Goal: Information Seeking & Learning: Learn about a topic

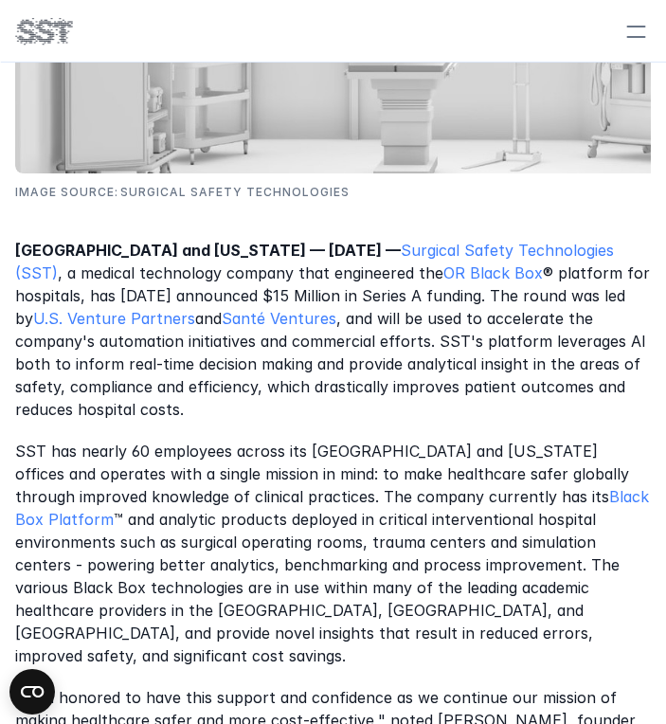
scroll to position [727, 0]
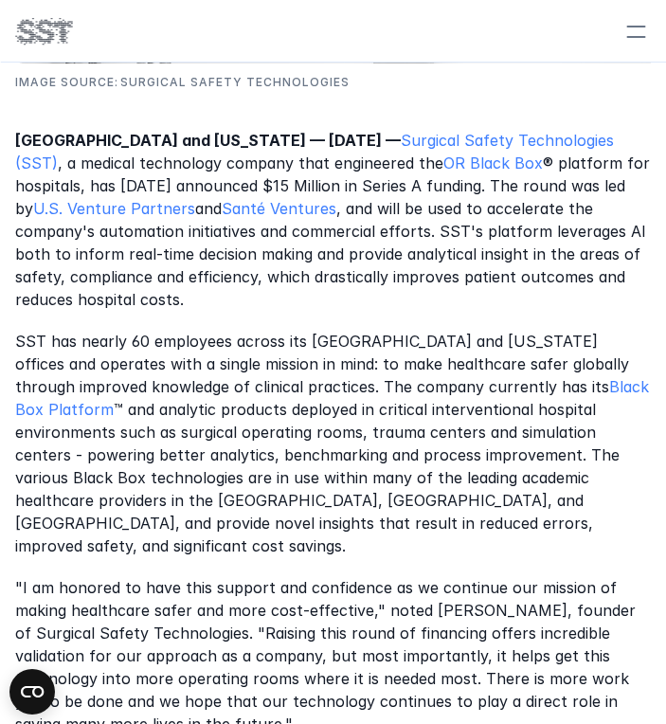
click at [340, 271] on p "[GEOGRAPHIC_DATA] and [US_STATE] — [DATE] — Surgical Safety Technologies (SST) …" at bounding box center [333, 220] width 636 height 182
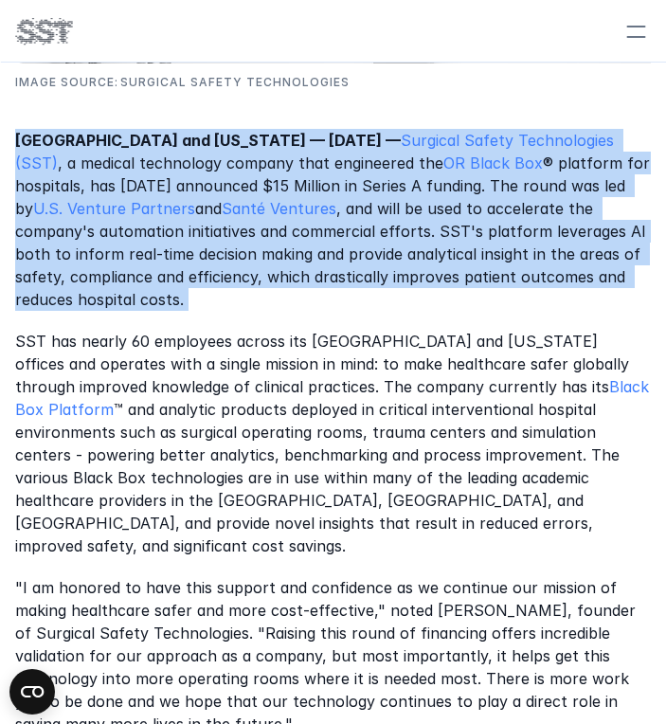
click at [340, 271] on p "[GEOGRAPHIC_DATA] and [US_STATE] — [DATE] — Surgical Safety Technologies (SST) …" at bounding box center [333, 220] width 636 height 182
click at [305, 243] on p "[GEOGRAPHIC_DATA] and [US_STATE] — [DATE] — Surgical Safety Technologies (SST) …" at bounding box center [333, 220] width 636 height 182
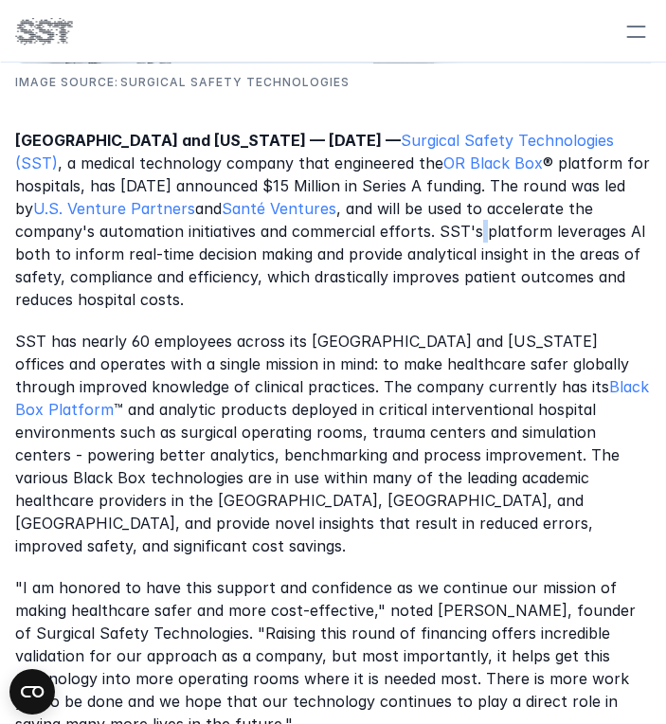
click at [305, 243] on p "[GEOGRAPHIC_DATA] and [US_STATE] — [DATE] — Surgical Safety Technologies (SST) …" at bounding box center [333, 220] width 636 height 182
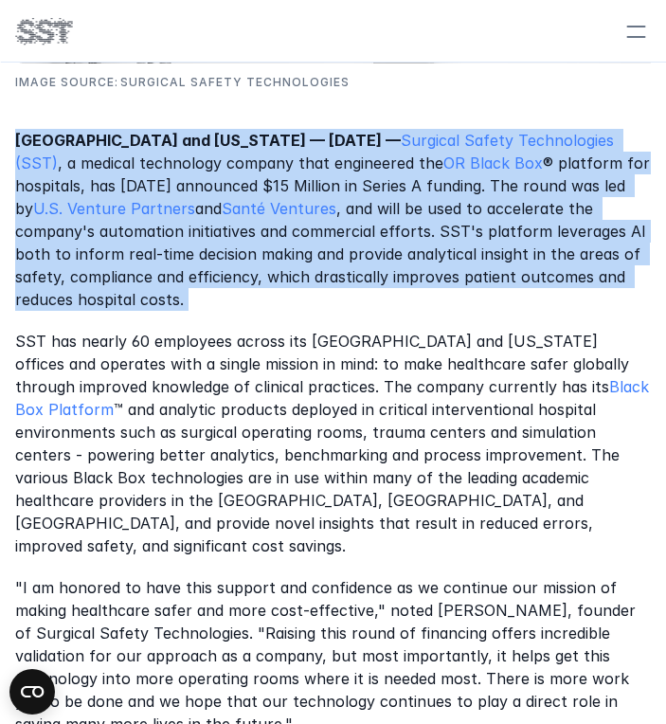
click at [305, 243] on p "[GEOGRAPHIC_DATA] and [US_STATE] — [DATE] — Surgical Safety Technologies (SST) …" at bounding box center [333, 220] width 636 height 182
click at [340, 221] on p "[GEOGRAPHIC_DATA] and [US_STATE] — [DATE] — Surgical Safety Technologies (SST) …" at bounding box center [333, 220] width 636 height 182
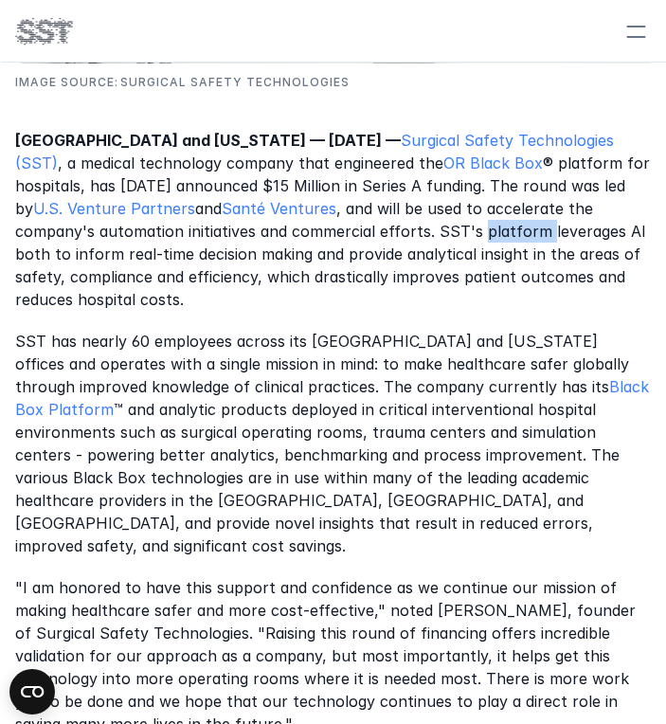
click at [340, 221] on p "[GEOGRAPHIC_DATA] and [US_STATE] — [DATE] — Surgical Safety Technologies (SST) …" at bounding box center [333, 220] width 636 height 182
click at [296, 200] on p "[GEOGRAPHIC_DATA] and [US_STATE] — [DATE] — Surgical Safety Technologies (SST) …" at bounding box center [333, 220] width 636 height 182
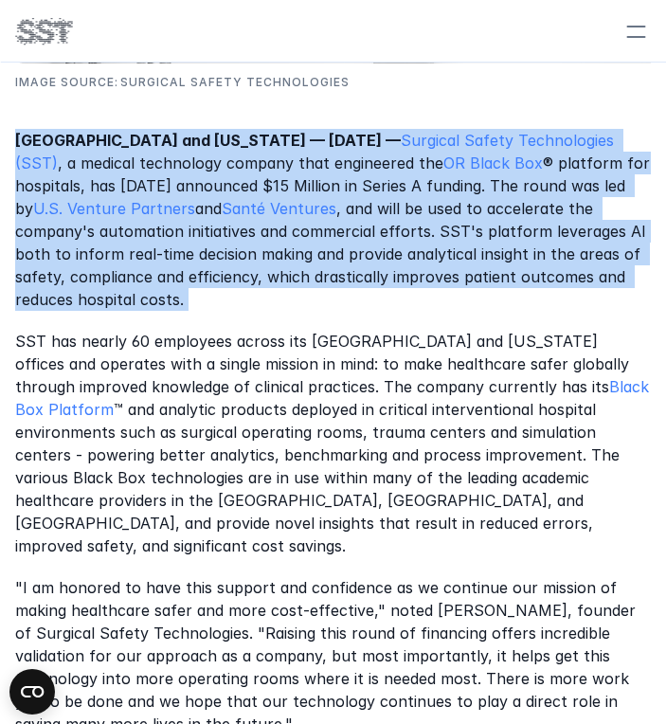
click at [296, 200] on p "[GEOGRAPHIC_DATA] and [US_STATE] — [DATE] — Surgical Safety Technologies (SST) …" at bounding box center [333, 220] width 636 height 182
click at [282, 213] on p "[GEOGRAPHIC_DATA] and [US_STATE] — [DATE] — Surgical Safety Technologies (SST) …" at bounding box center [333, 220] width 636 height 182
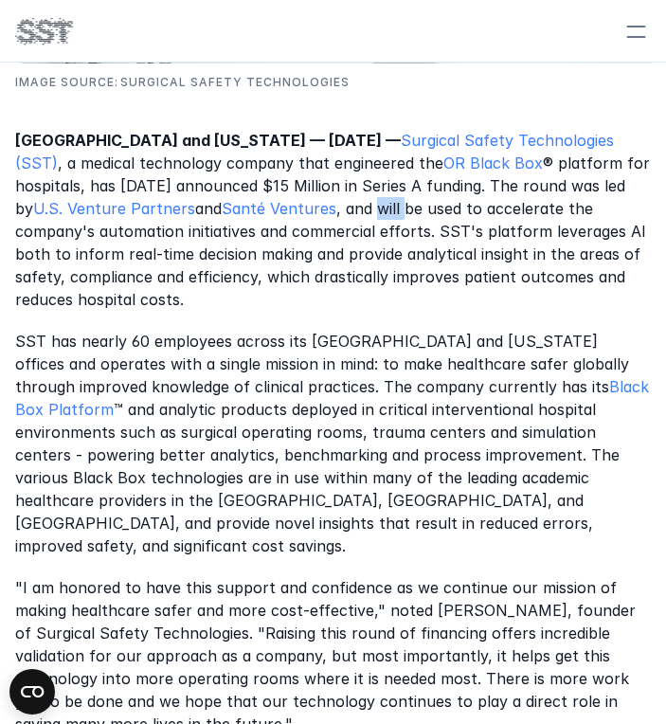
click at [282, 213] on p "[GEOGRAPHIC_DATA] and [US_STATE] — [DATE] — Surgical Safety Technologies (SST) …" at bounding box center [333, 220] width 636 height 182
click at [316, 211] on p "[GEOGRAPHIC_DATA] and [US_STATE] — [DATE] — Surgical Safety Technologies (SST) …" at bounding box center [333, 220] width 636 height 182
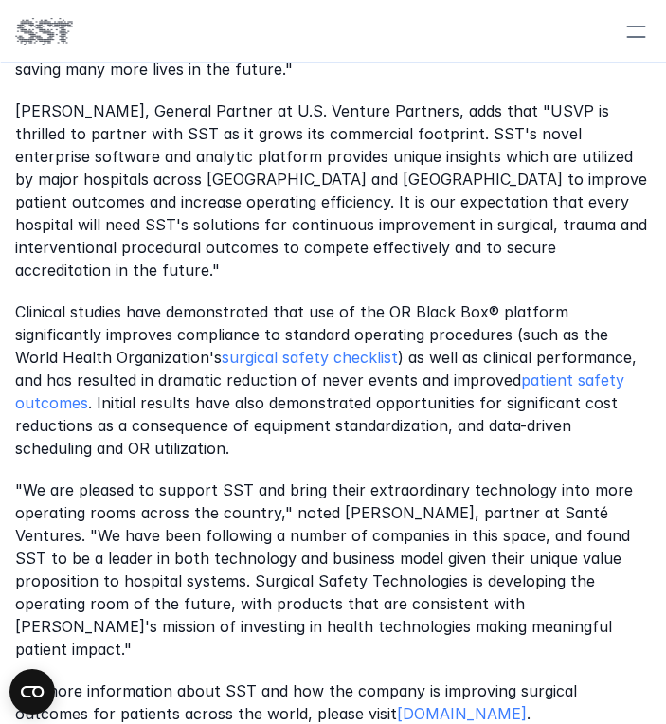
scroll to position [1123, 0]
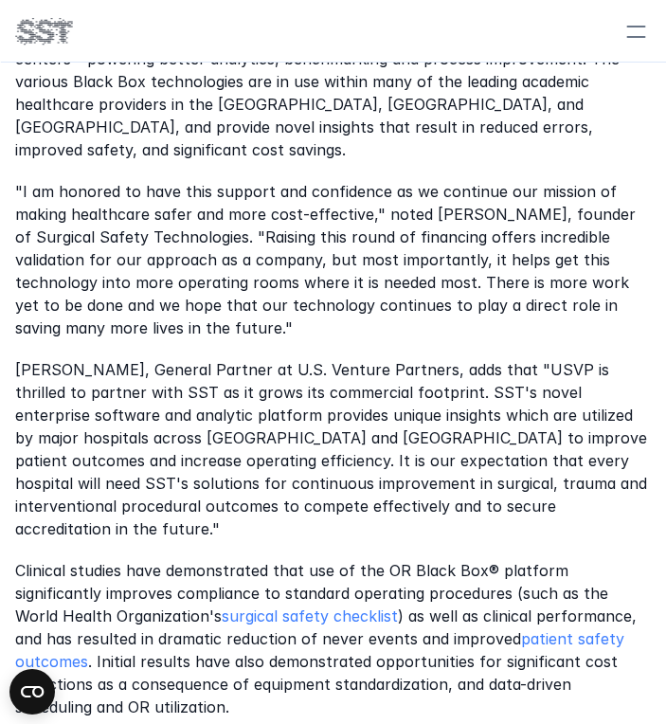
click at [386, 292] on p ""I am honored to have this support and confidence as we continue our mission of…" at bounding box center [333, 259] width 636 height 159
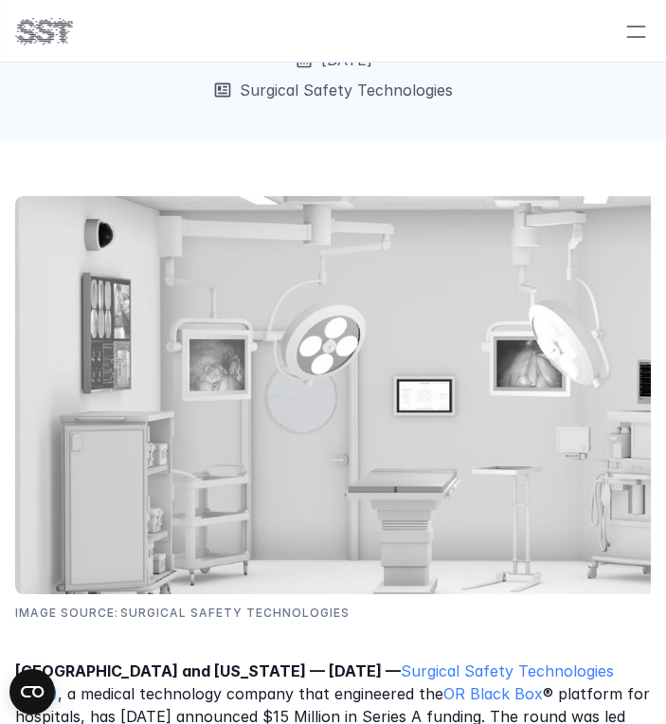
scroll to position [195, 0]
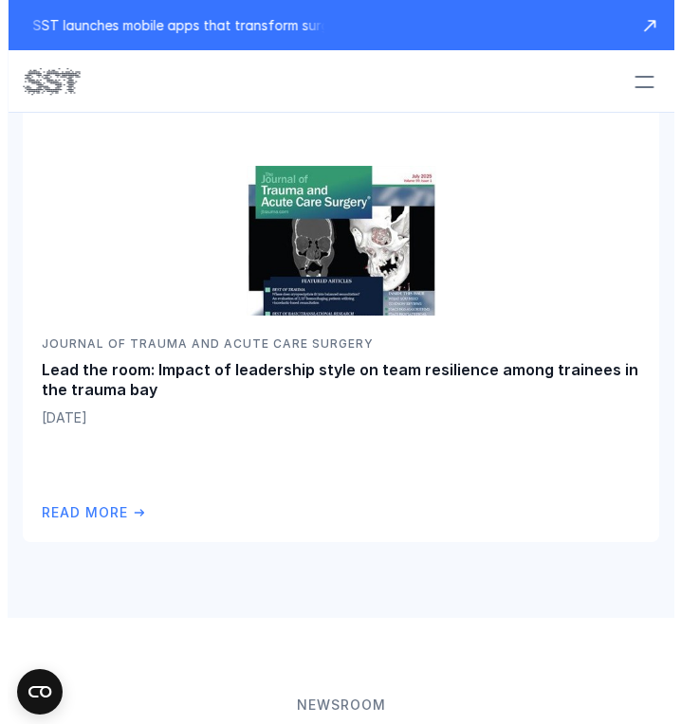
scroll to position [4467, 0]
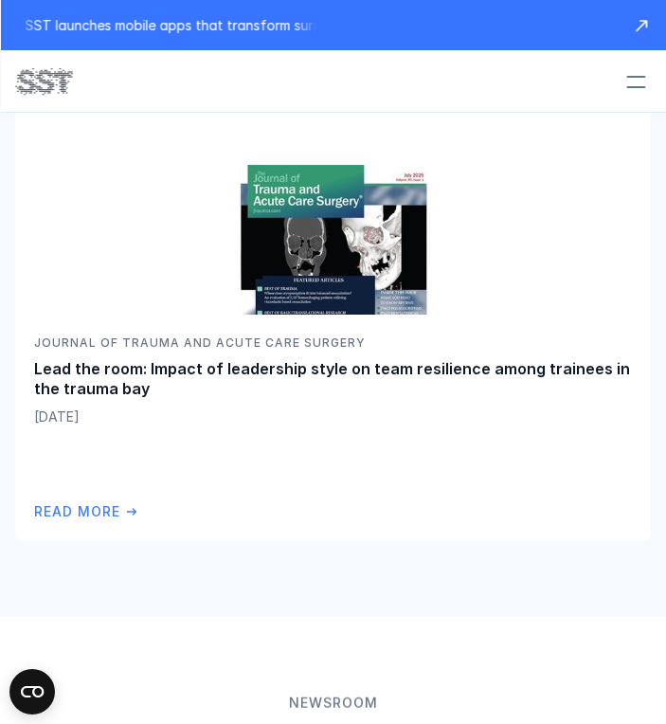
click at [627, 81] on div at bounding box center [636, 82] width 42 height 42
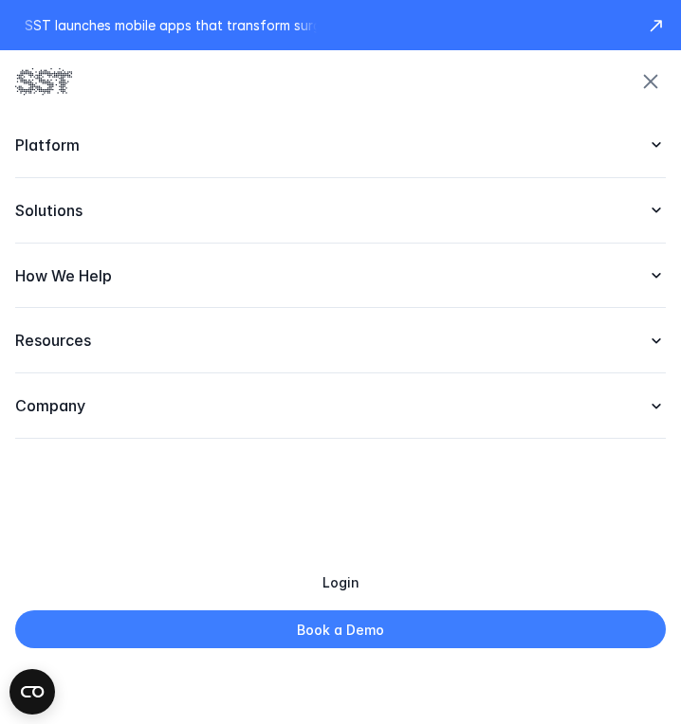
click at [193, 158] on div "Platform" at bounding box center [340, 145] width 650 height 65
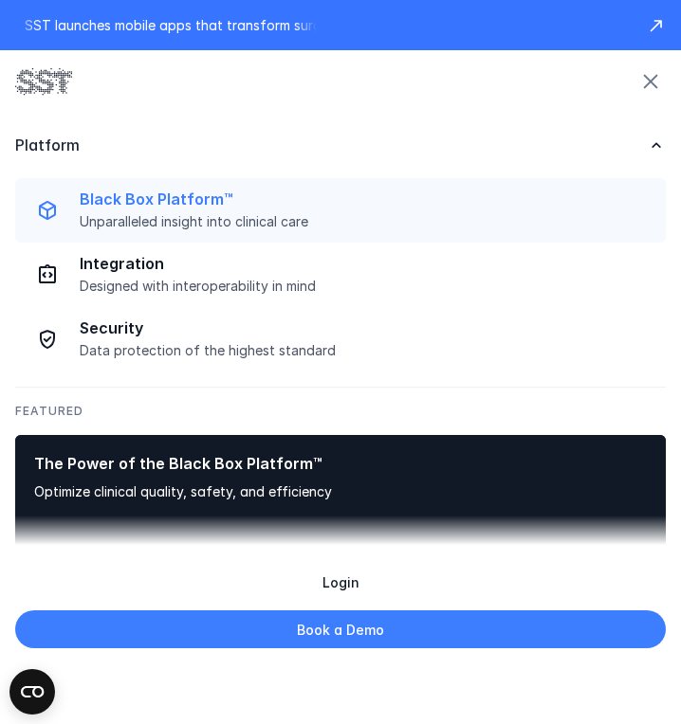
click at [217, 216] on p "Unparalleled insight into clinical care" at bounding box center [367, 221] width 574 height 17
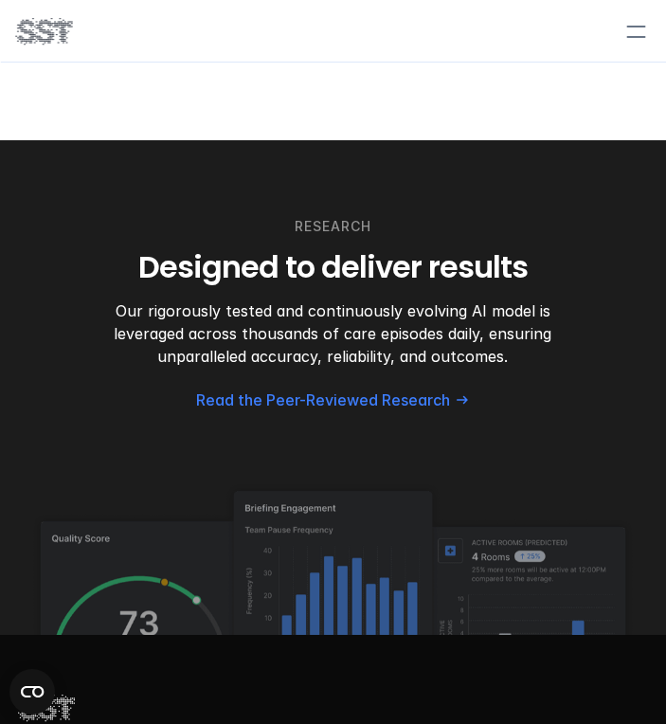
scroll to position [7740, 0]
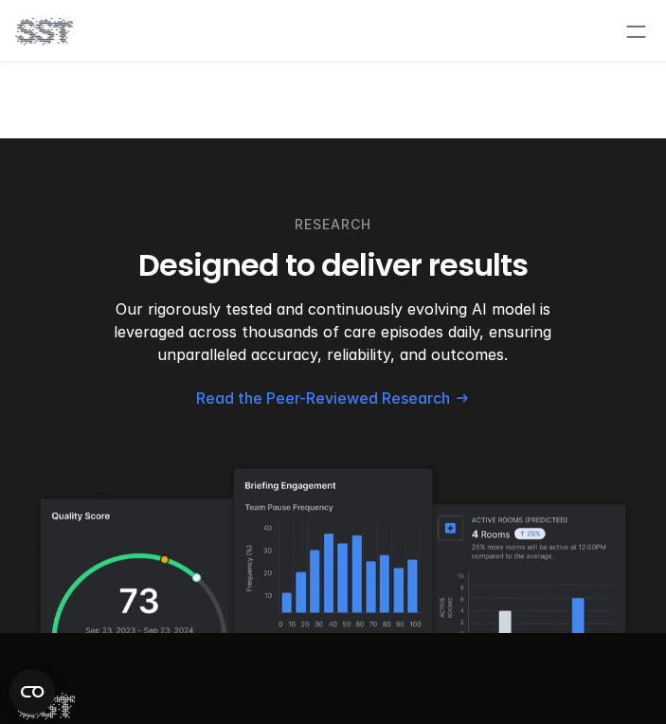
click at [273, 361] on p "Our rigorously tested and continuously evolving AI model is leveraged across th…" at bounding box center [333, 332] width 509 height 68
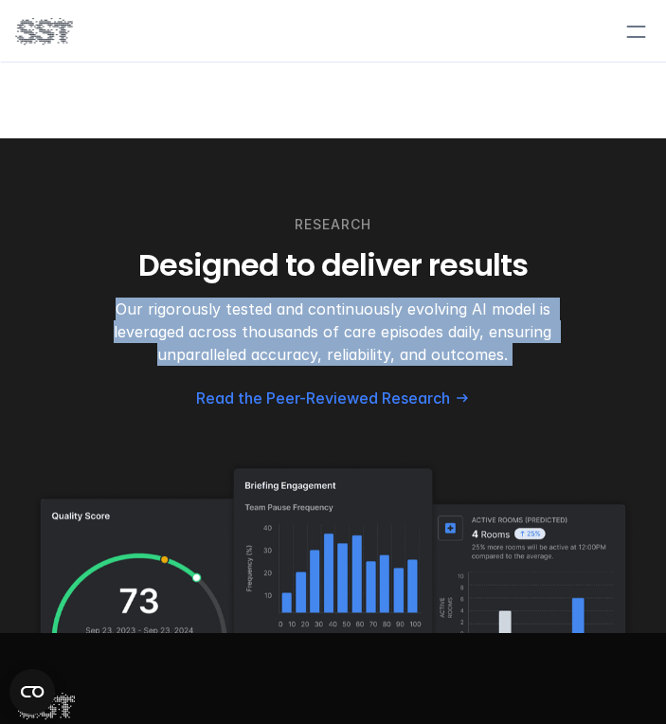
click at [273, 361] on p "Our rigorously tested and continuously evolving AI model is leveraged across th…" at bounding box center [333, 332] width 509 height 68
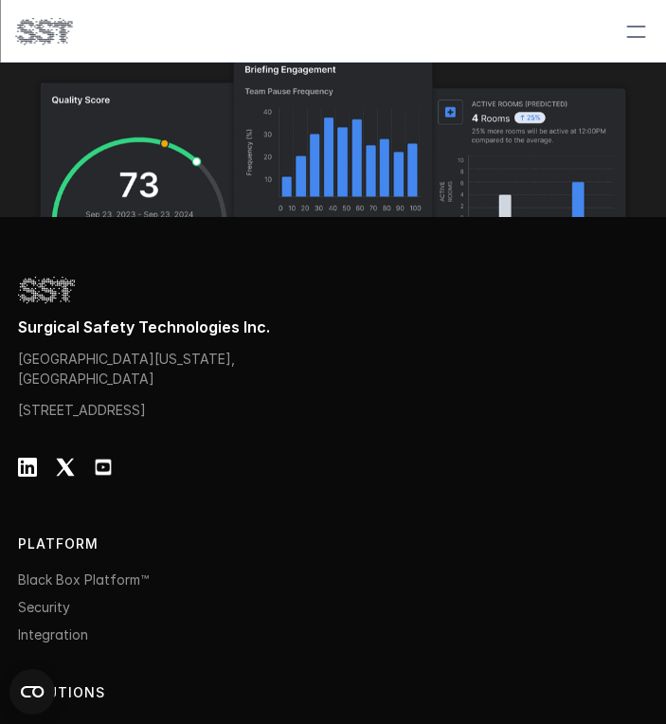
scroll to position [8155, 0]
click at [192, 412] on p "[STREET_ADDRESS]" at bounding box center [176, 411] width 316 height 20
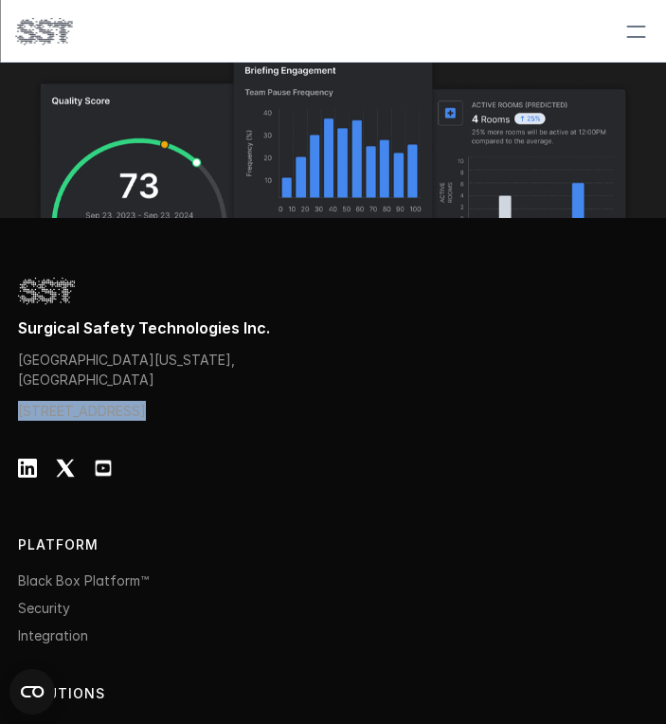
click at [192, 412] on p "[STREET_ADDRESS]" at bounding box center [176, 411] width 316 height 20
click at [203, 358] on p "[GEOGRAPHIC_DATA][US_STATE], [GEOGRAPHIC_DATA]" at bounding box center [176, 370] width 316 height 40
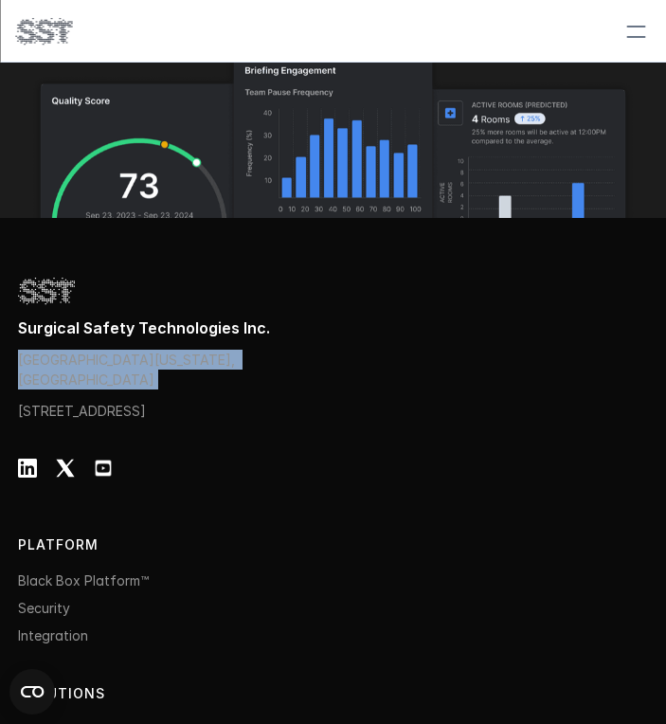
click at [203, 358] on p "[GEOGRAPHIC_DATA][US_STATE], [GEOGRAPHIC_DATA]" at bounding box center [176, 370] width 316 height 40
click at [160, 356] on p "[GEOGRAPHIC_DATA][US_STATE], [GEOGRAPHIC_DATA]" at bounding box center [176, 370] width 316 height 40
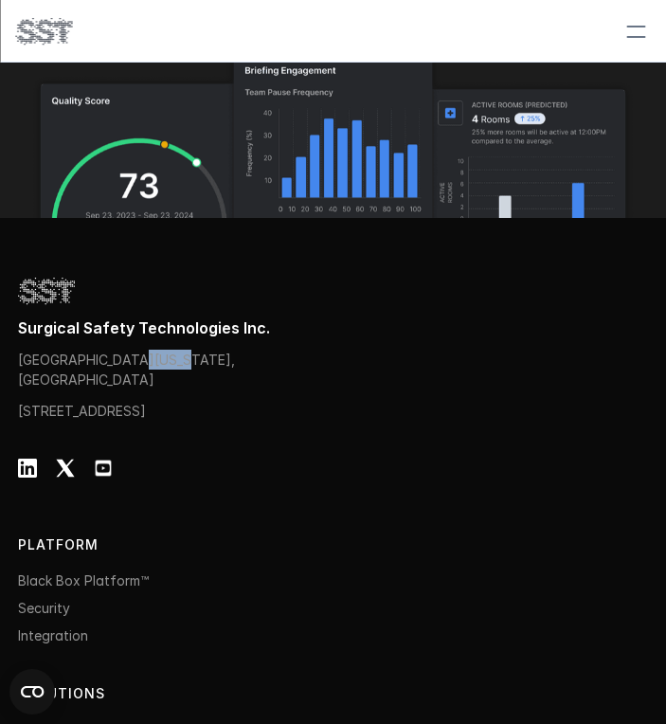
click at [160, 356] on p "[GEOGRAPHIC_DATA][US_STATE], [GEOGRAPHIC_DATA]" at bounding box center [176, 370] width 316 height 40
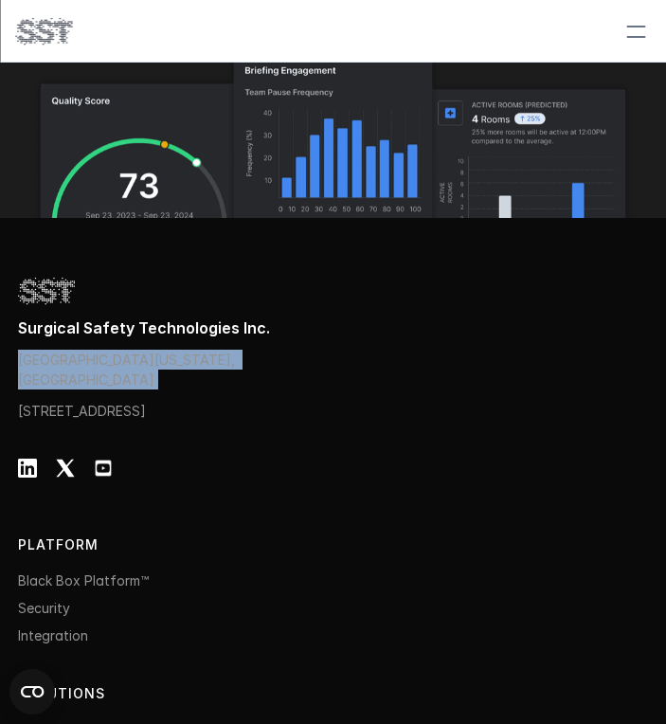
click at [160, 356] on p "[GEOGRAPHIC_DATA][US_STATE], [GEOGRAPHIC_DATA]" at bounding box center [176, 370] width 316 height 40
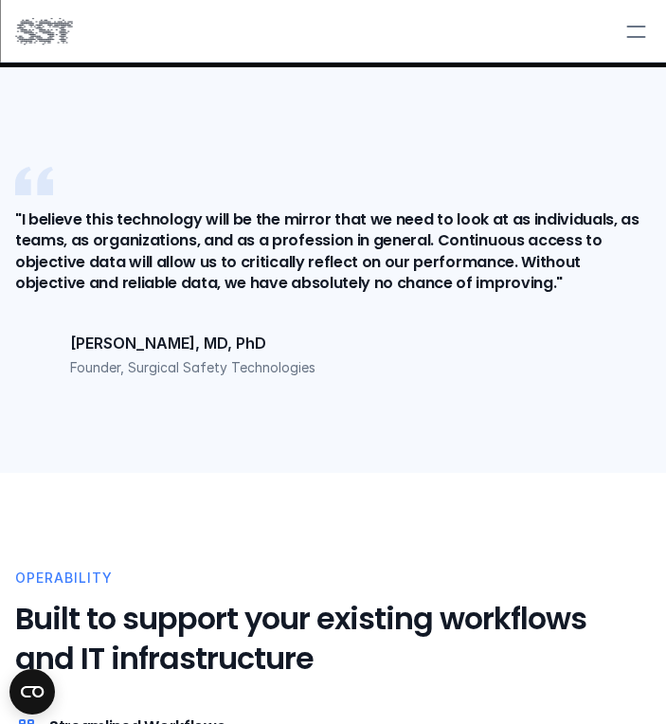
scroll to position [6137, 0]
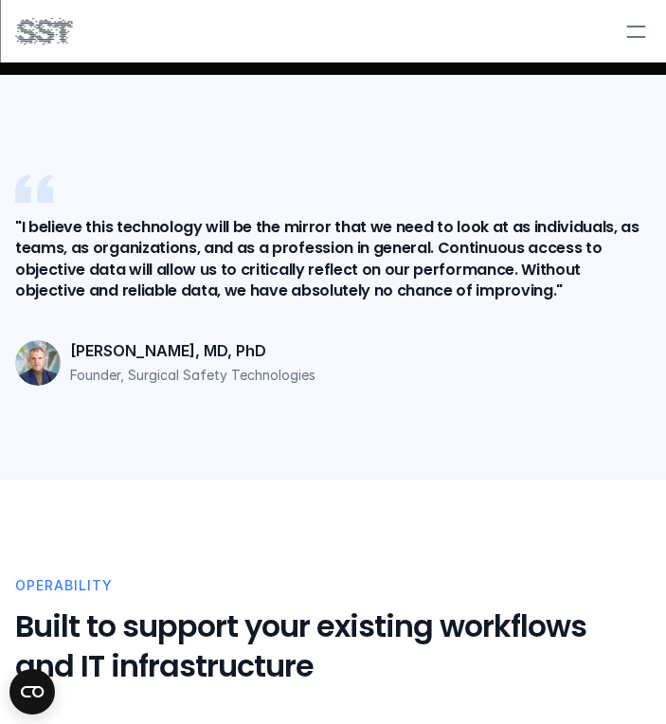
click at [298, 267] on h6 ""I believe this technology will be the mirror that we need to look at as indivi…" at bounding box center [333, 259] width 636 height 85
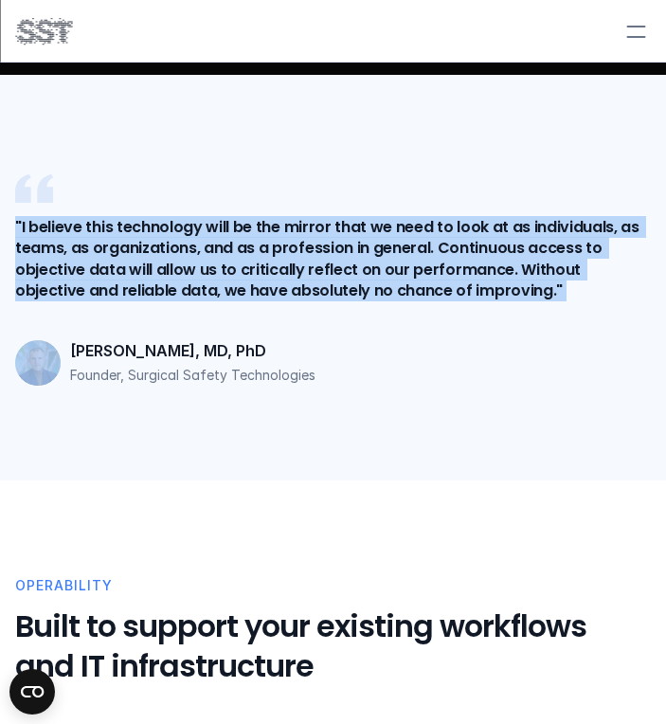
click at [298, 267] on h6 ""I believe this technology will be the mirror that we need to look at as indivi…" at bounding box center [333, 259] width 636 height 85
click at [264, 254] on h6 ""I believe this technology will be the mirror that we need to look at as indivi…" at bounding box center [333, 259] width 636 height 85
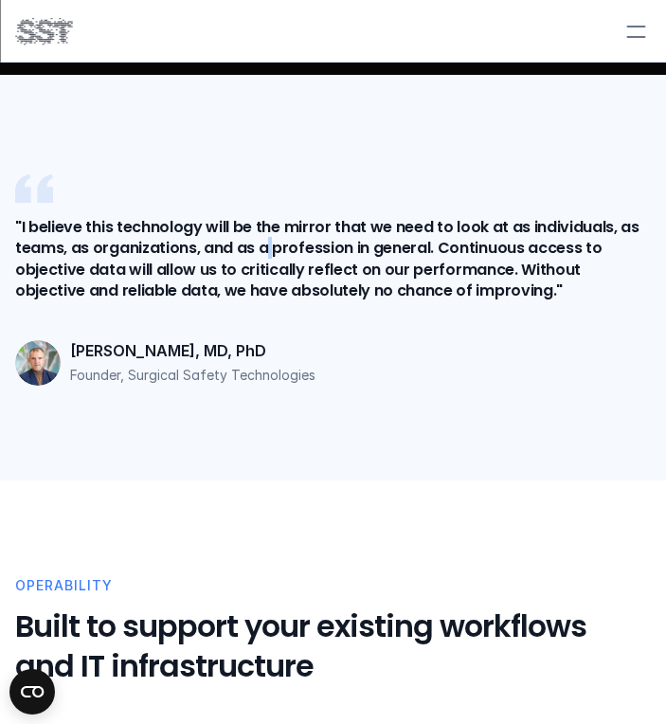
click at [264, 254] on h6 ""I believe this technology will be the mirror that we need to look at as indivi…" at bounding box center [333, 259] width 636 height 85
click at [236, 268] on h6 ""I believe this technology will be the mirror that we need to look at as indivi…" at bounding box center [333, 259] width 636 height 85
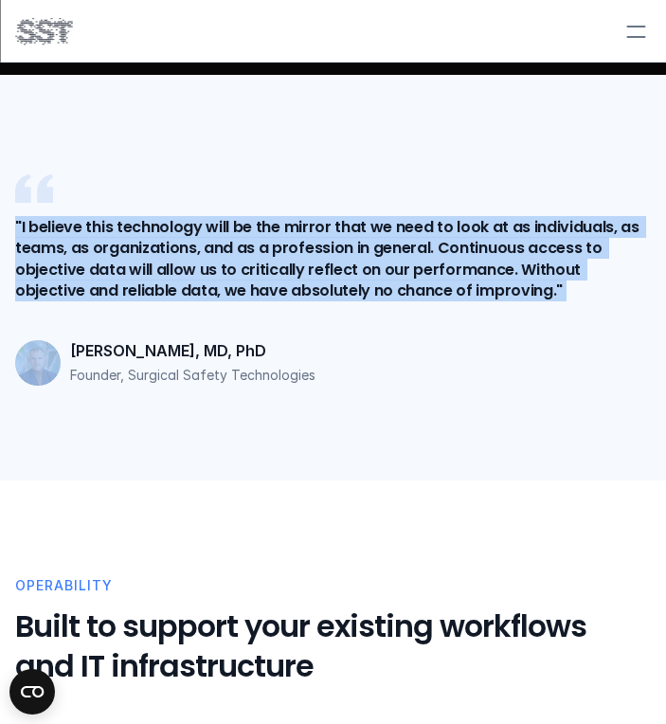
click at [236, 268] on h6 ""I believe this technology will be the mirror that we need to look at as indivi…" at bounding box center [333, 259] width 636 height 85
click at [294, 270] on h6 ""I believe this technology will be the mirror that we need to look at as indivi…" at bounding box center [333, 259] width 636 height 85
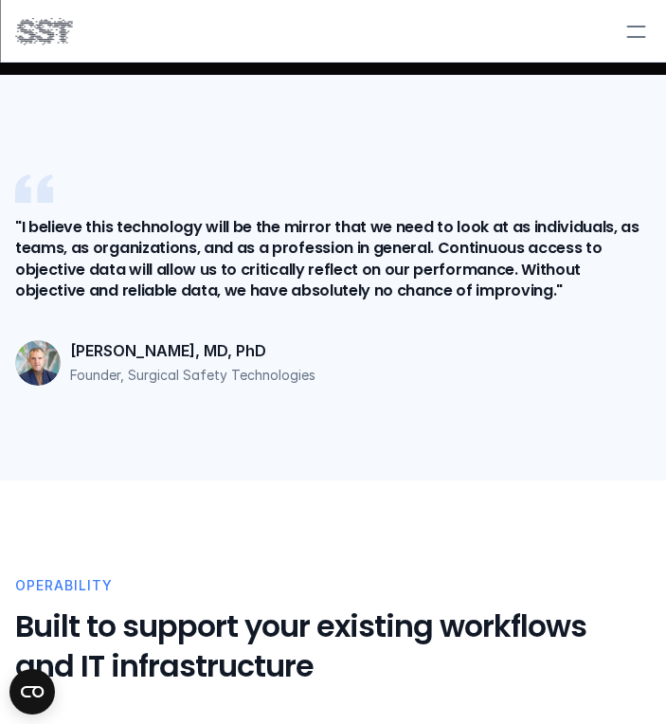
click at [436, 252] on h6 ""I believe this technology will be the mirror that we need to look at as indivi…" at bounding box center [333, 259] width 636 height 85
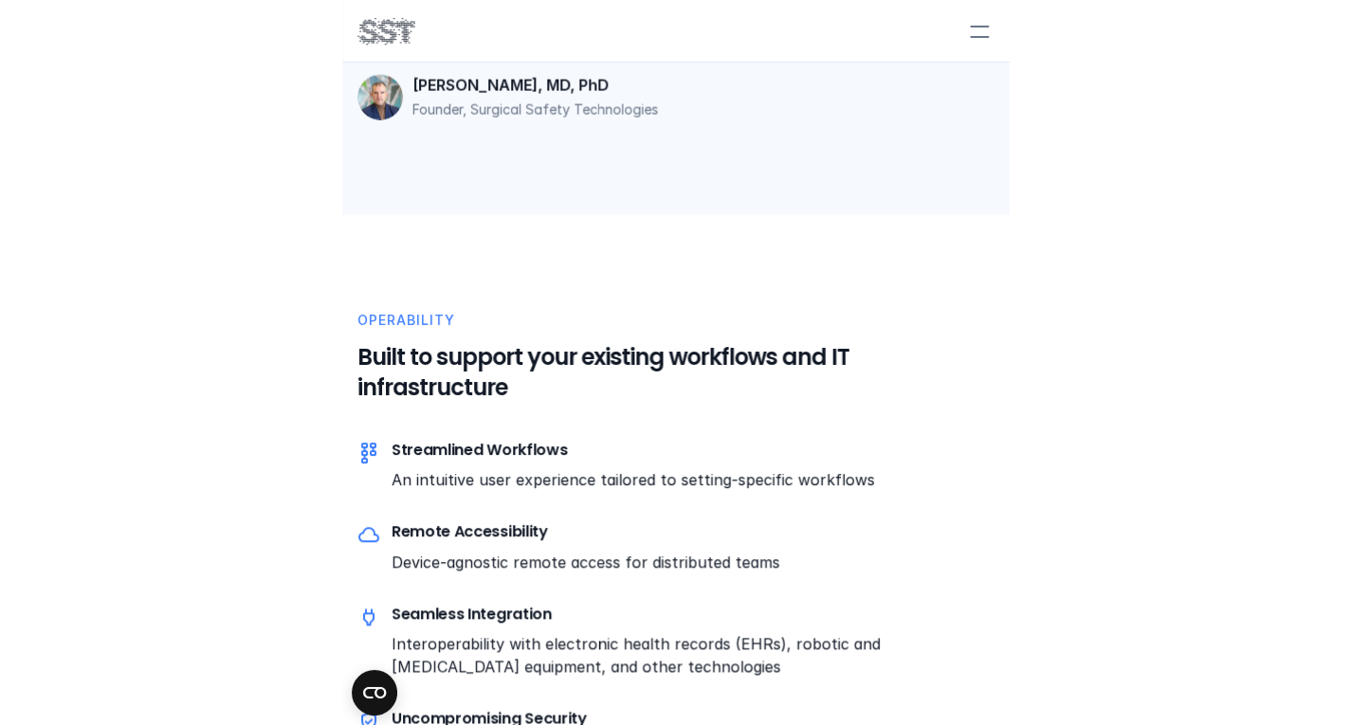
scroll to position [5861, 0]
